Goal: Task Accomplishment & Management: Use online tool/utility

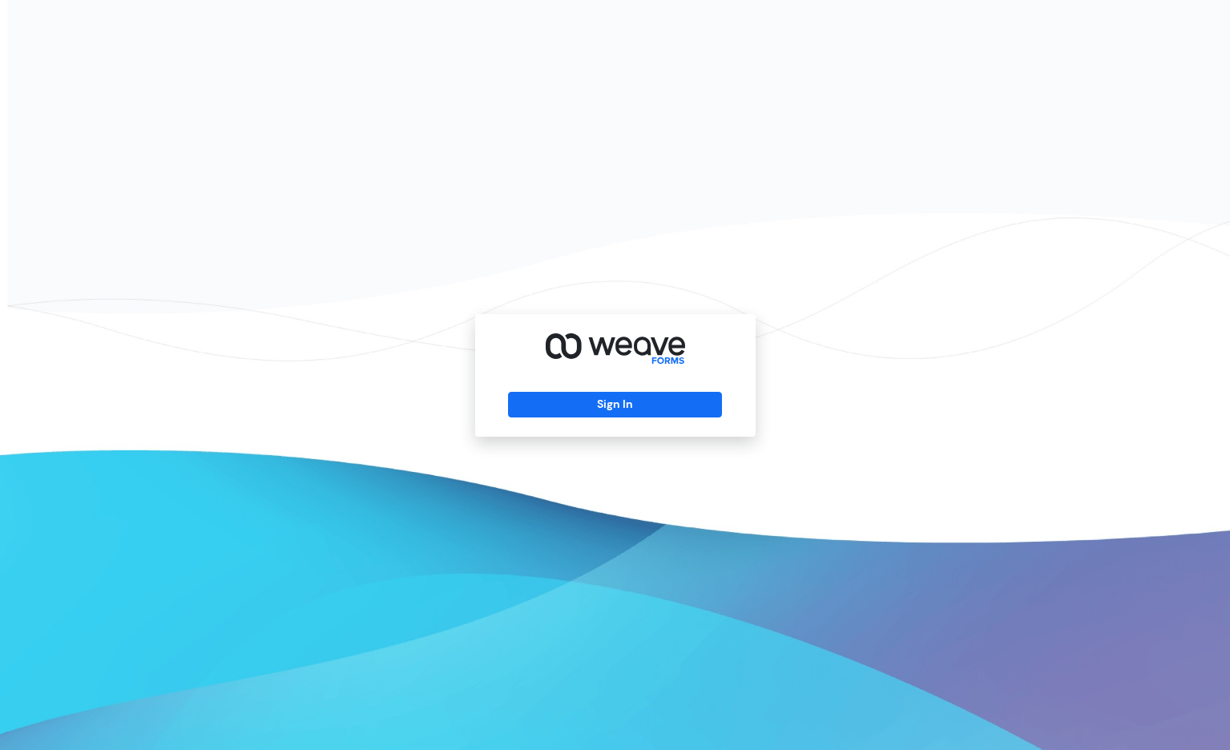
click at [628, 417] on div "Sign In" at bounding box center [615, 375] width 280 height 123
click at [630, 411] on button "Sign In" at bounding box center [615, 405] width 214 height 26
